Goal: Task Accomplishment & Management: Manage account settings

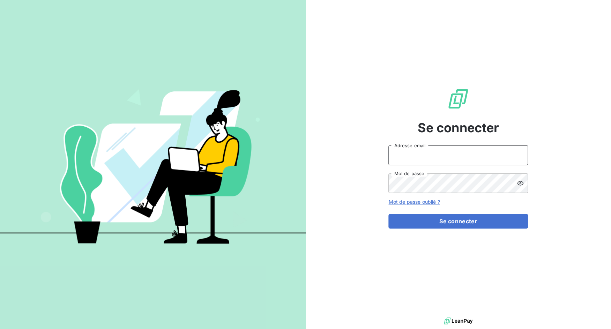
click at [428, 156] on input "Adresse email" at bounding box center [459, 156] width 140 height 20
drag, startPoint x: 416, startPoint y: 155, endPoint x: 446, endPoint y: 154, distance: 30.4
click at [446, 154] on input "admin@3dcelo" at bounding box center [459, 156] width 140 height 20
type input "admin@kiloutou"
click at [389, 214] on button "Se connecter" at bounding box center [459, 221] width 140 height 15
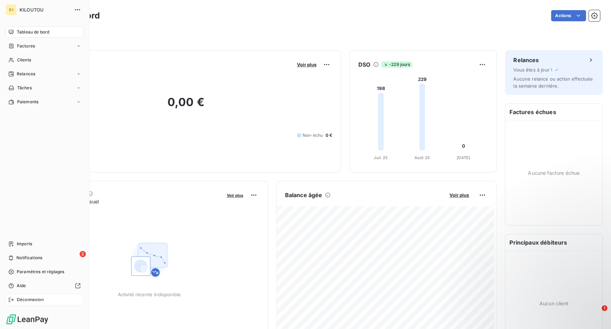
click at [15, 301] on div "Déconnexion" at bounding box center [45, 299] width 78 height 11
